Goal: Manage account settings

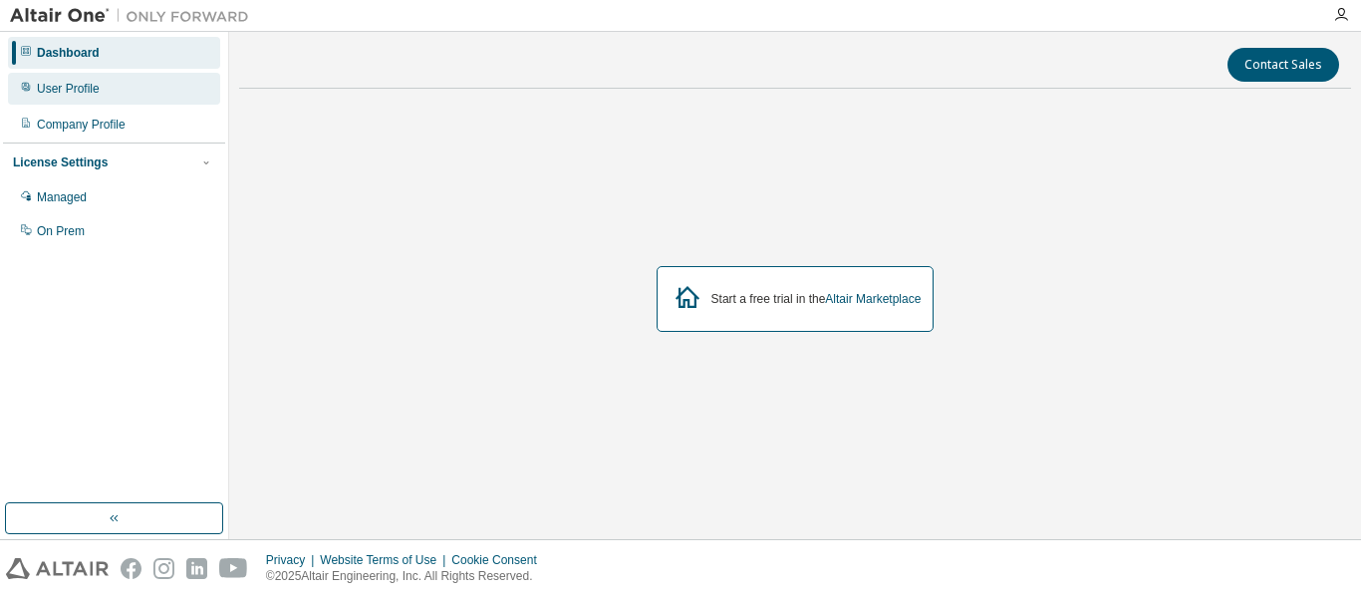
click at [78, 83] on div "User Profile" at bounding box center [68, 89] width 63 height 16
